Goal: Task Accomplishment & Management: Complete application form

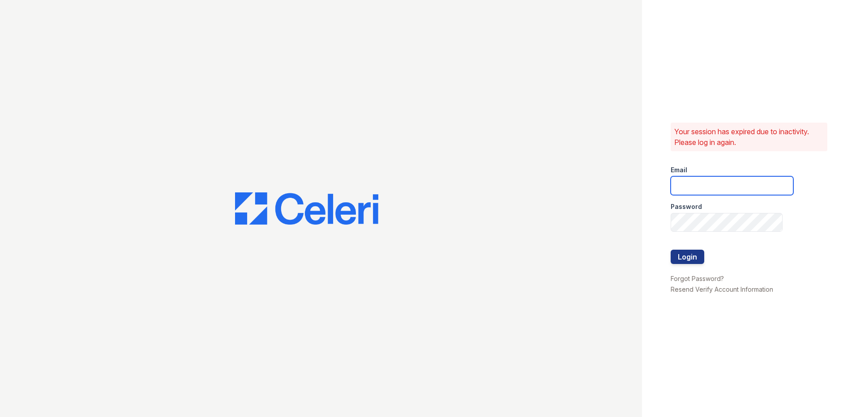
click at [710, 178] on input "email" at bounding box center [732, 185] width 123 height 19
type input "[EMAIL_ADDRESS][DOMAIN_NAME]"
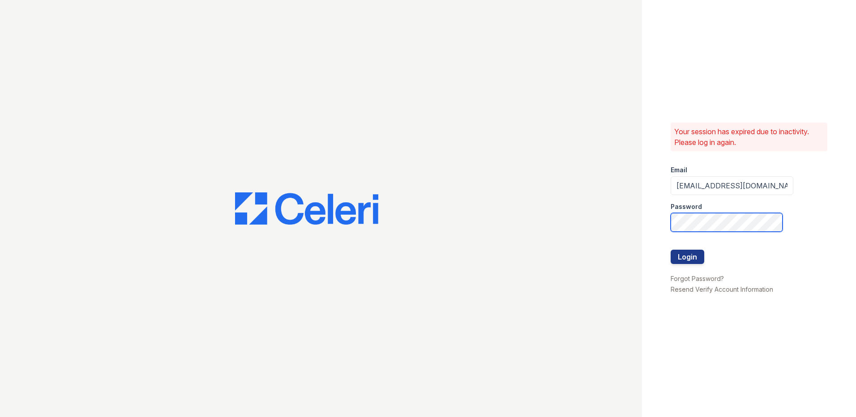
click at [671, 250] on button "Login" at bounding box center [688, 257] width 34 height 14
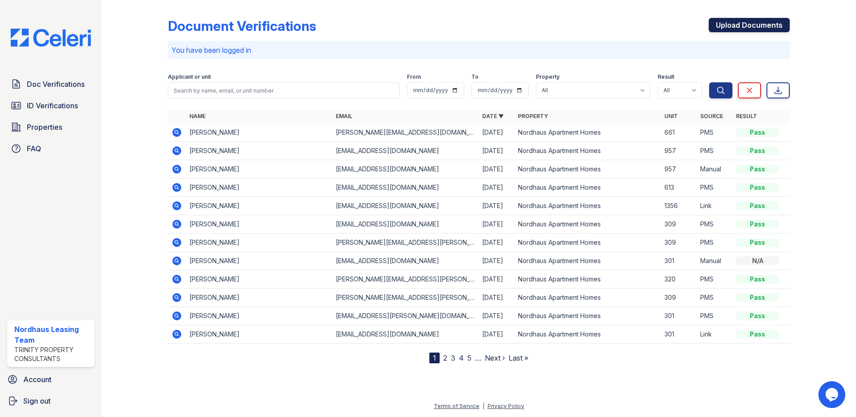
click at [751, 26] on link "Upload Documents" at bounding box center [749, 25] width 81 height 14
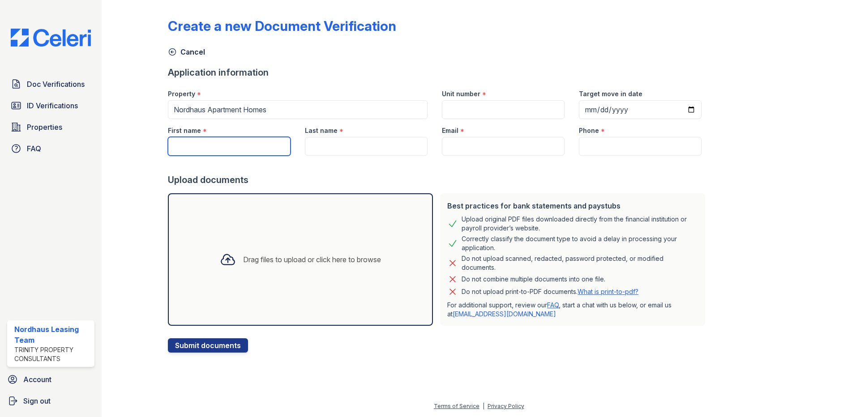
click at [212, 144] on input "First name" at bounding box center [229, 146] width 123 height 19
type input "[PERSON_NAME]"
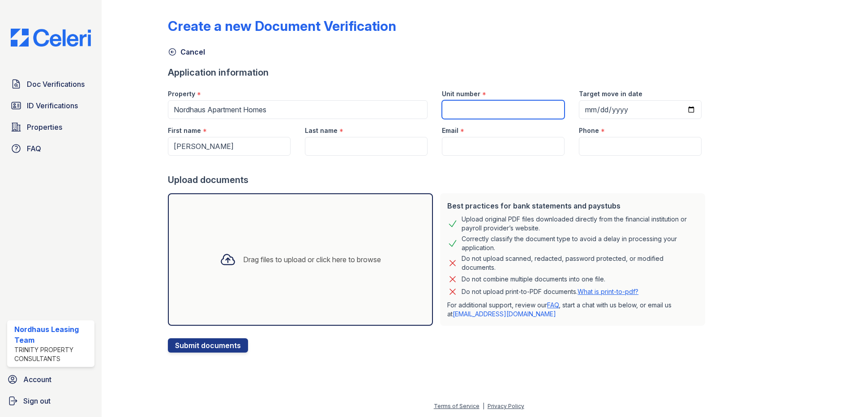
type input "a lead"
drag, startPoint x: 360, startPoint y: 151, endPoint x: 215, endPoint y: 145, distance: 144.8
click at [216, 145] on div "First name * [PERSON_NAME] Last name * a lead Email * Phone *" at bounding box center [435, 137] width 548 height 37
drag, startPoint x: 215, startPoint y: 145, endPoint x: 189, endPoint y: 135, distance: 28.2
click at [14, 81] on div "Doc Verifications ID Verifications Properties FAQ Nordhaus Leasing Team Trinity…" at bounding box center [428, 208] width 856 height 417
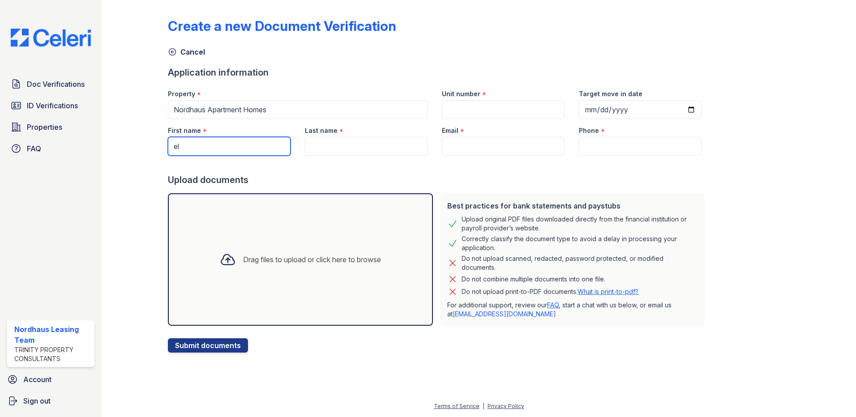
type input "[PERSON_NAME]"
type input "[EMAIL_ADDRESS][DOMAIN_NAME]"
type input "9522107530"
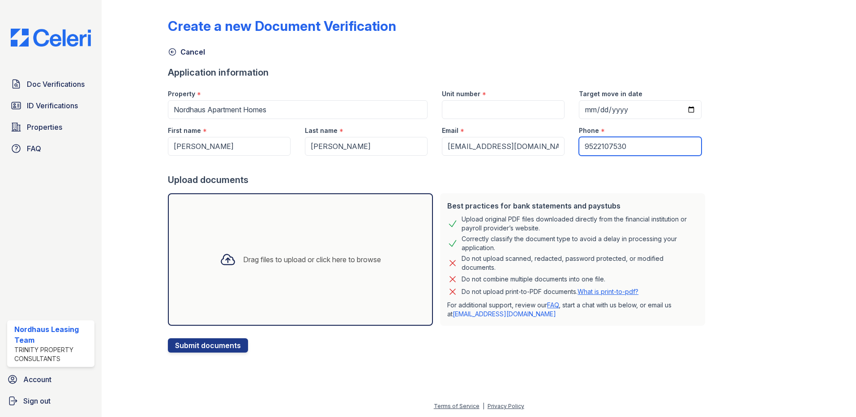
drag, startPoint x: 636, startPoint y: 145, endPoint x: 496, endPoint y: 142, distance: 140.6
click at [499, 142] on div "First name * [PERSON_NAME] Last name * [PERSON_NAME] Email * [EMAIL_ADDRESS][DO…" at bounding box center [435, 137] width 548 height 37
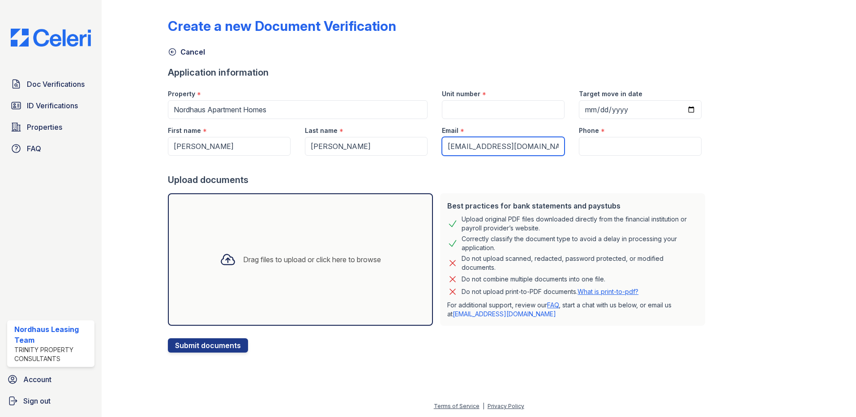
click at [511, 155] on input "[EMAIL_ADDRESS][DOMAIN_NAME]" at bounding box center [503, 146] width 123 height 19
click at [511, 144] on input "[EMAIL_ADDRESS][DOMAIN_NAME]" at bounding box center [503, 146] width 123 height 19
type input "[EMAIL_ADDRESS][DOMAIN_NAME]"
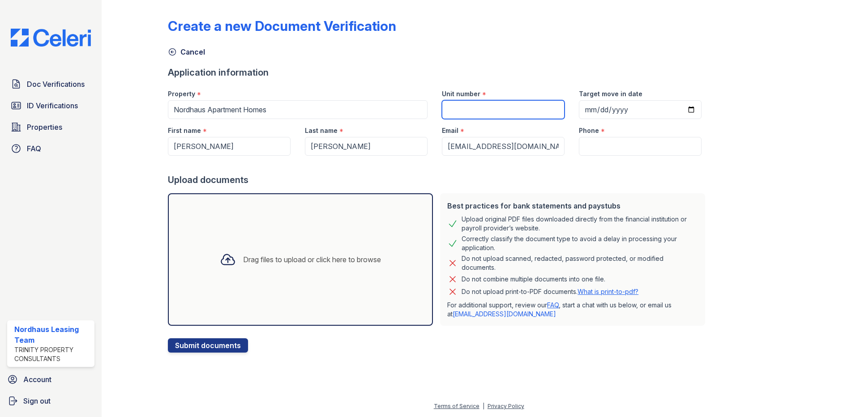
type input "957"
type input "[DATE]"
type input "6123248790"
click at [380, 107] on div "Property * Nordhaus Apartment Homes Unit number * 957 Target move in date [DATE]" at bounding box center [435, 100] width 548 height 37
type input "661"
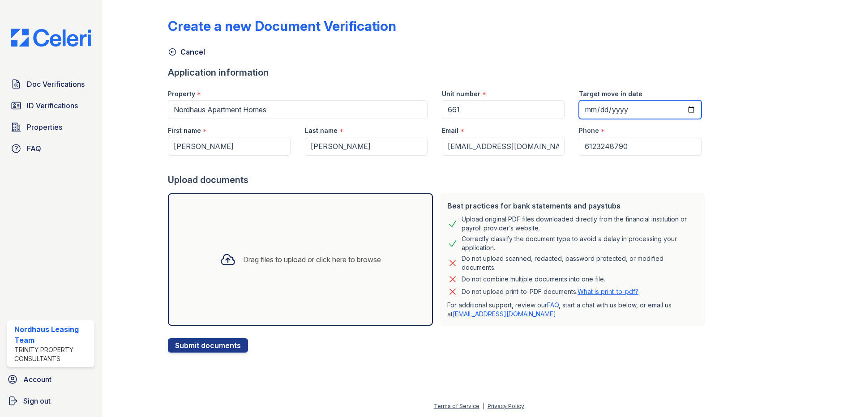
click at [682, 113] on input "[DATE]" at bounding box center [640, 109] width 123 height 19
type input "[DATE]"
click at [297, 256] on div "Drag files to upload or click here to browse" at bounding box center [312, 259] width 138 height 11
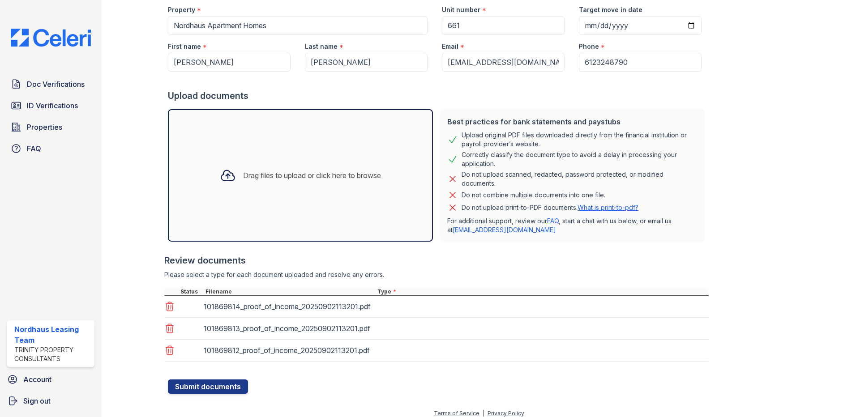
scroll to position [91, 0]
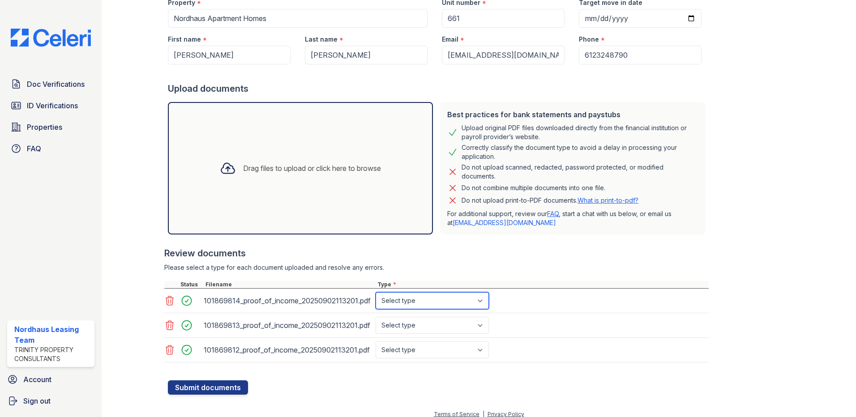
click at [437, 308] on select "Select type Paystub Bank Statement Offer Letter Tax Documents Benefit Award Let…" at bounding box center [432, 300] width 113 height 17
select select "bank_statement"
click at [376, 292] on select "Select type Paystub Bank Statement Offer Letter Tax Documents Benefit Award Let…" at bounding box center [432, 300] width 113 height 17
click at [426, 326] on select "Select type Paystub Bank Statement Offer Letter Tax Documents Benefit Award Let…" at bounding box center [432, 325] width 113 height 17
select select "bank_statement"
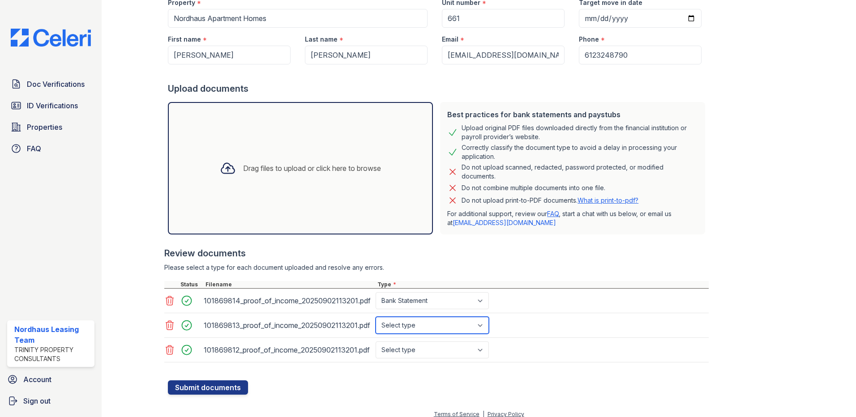
click at [376, 317] on select "Select type Paystub Bank Statement Offer Letter Tax Documents Benefit Award Let…" at bounding box center [432, 325] width 113 height 17
click at [401, 346] on select "Select type Paystub Bank Statement Offer Letter Tax Documents Benefit Award Let…" at bounding box center [432, 350] width 113 height 17
select select "bank_statement"
click at [376, 342] on select "Select type Paystub Bank Statement Offer Letter Tax Documents Benefit Award Let…" at bounding box center [432, 350] width 113 height 17
click at [212, 385] on button "Submit documents" at bounding box center [208, 388] width 80 height 14
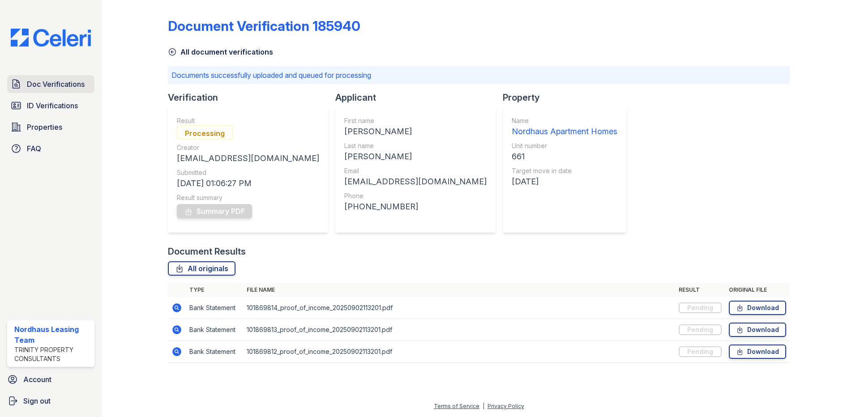
click at [49, 90] on span "Doc Verifications" at bounding box center [56, 84] width 58 height 11
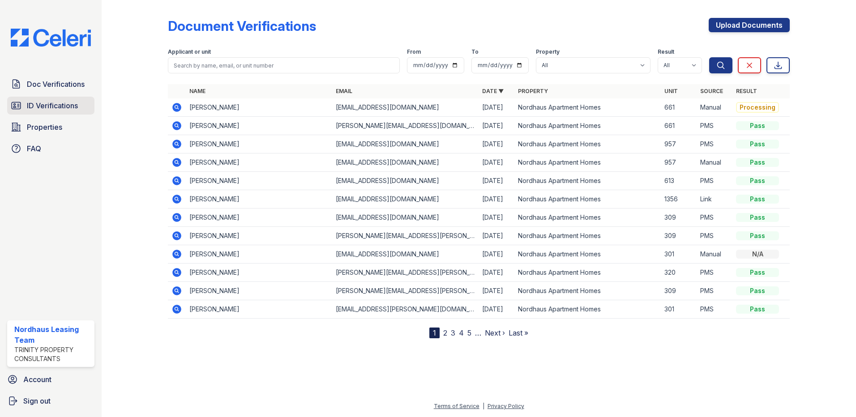
click at [13, 100] on link "ID Verifications" at bounding box center [50, 106] width 87 height 18
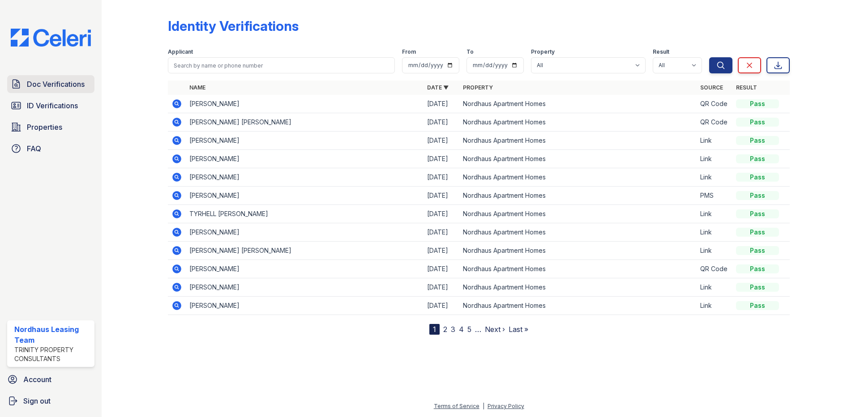
click at [71, 84] on span "Doc Verifications" at bounding box center [56, 84] width 58 height 11
